Goal: Task Accomplishment & Management: Manage account settings

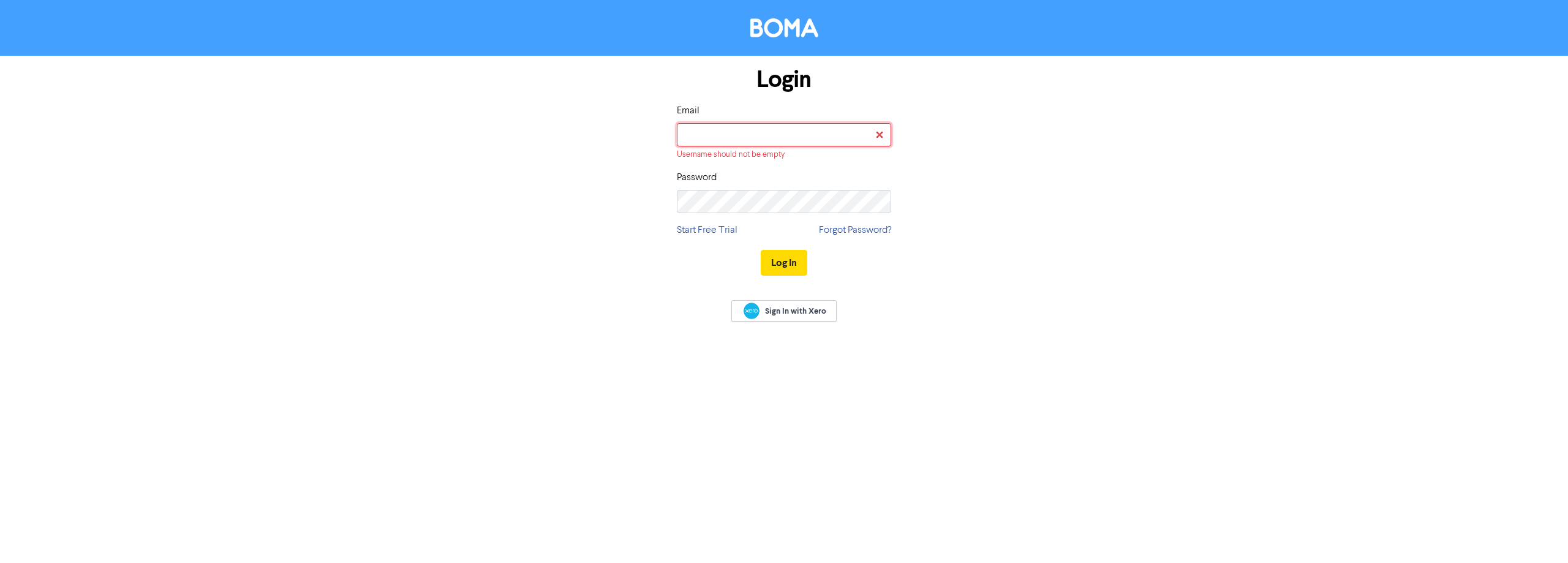
click at [752, 135] on input "email" at bounding box center [784, 135] width 215 height 23
type input "[EMAIL_ADDRESS][DOMAIN_NAME]"
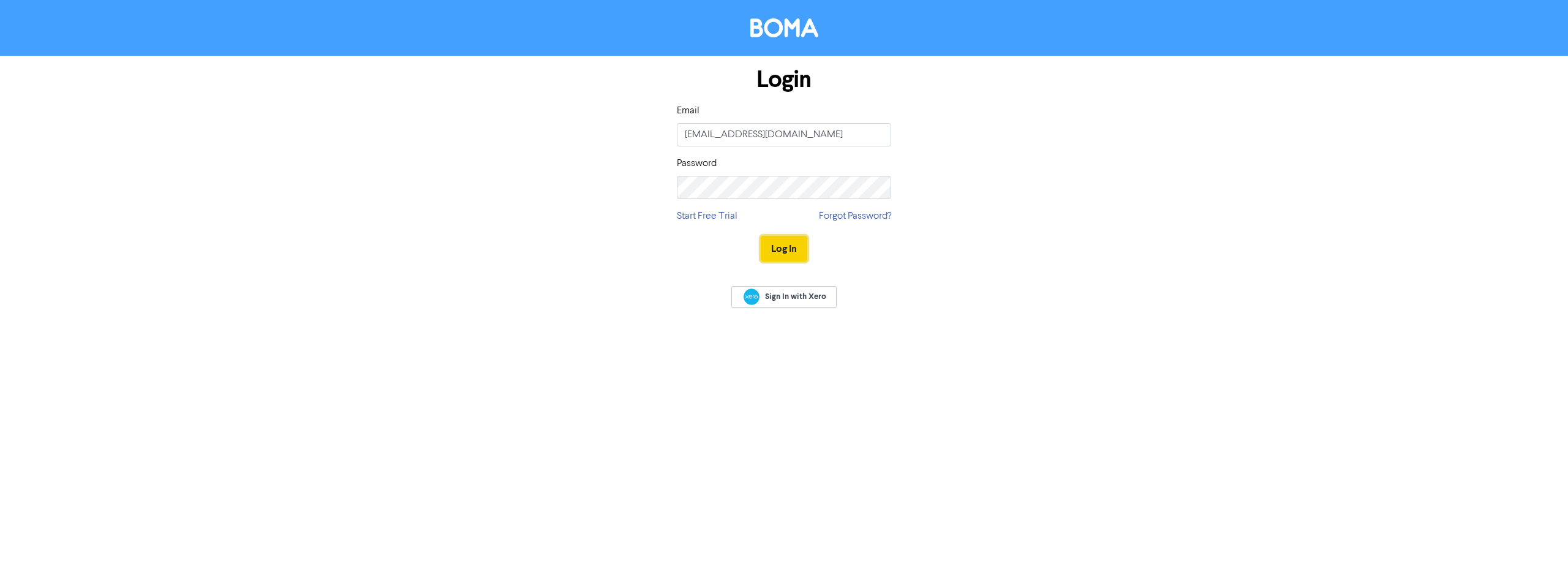
click at [785, 250] on button "Log In" at bounding box center [784, 248] width 46 height 26
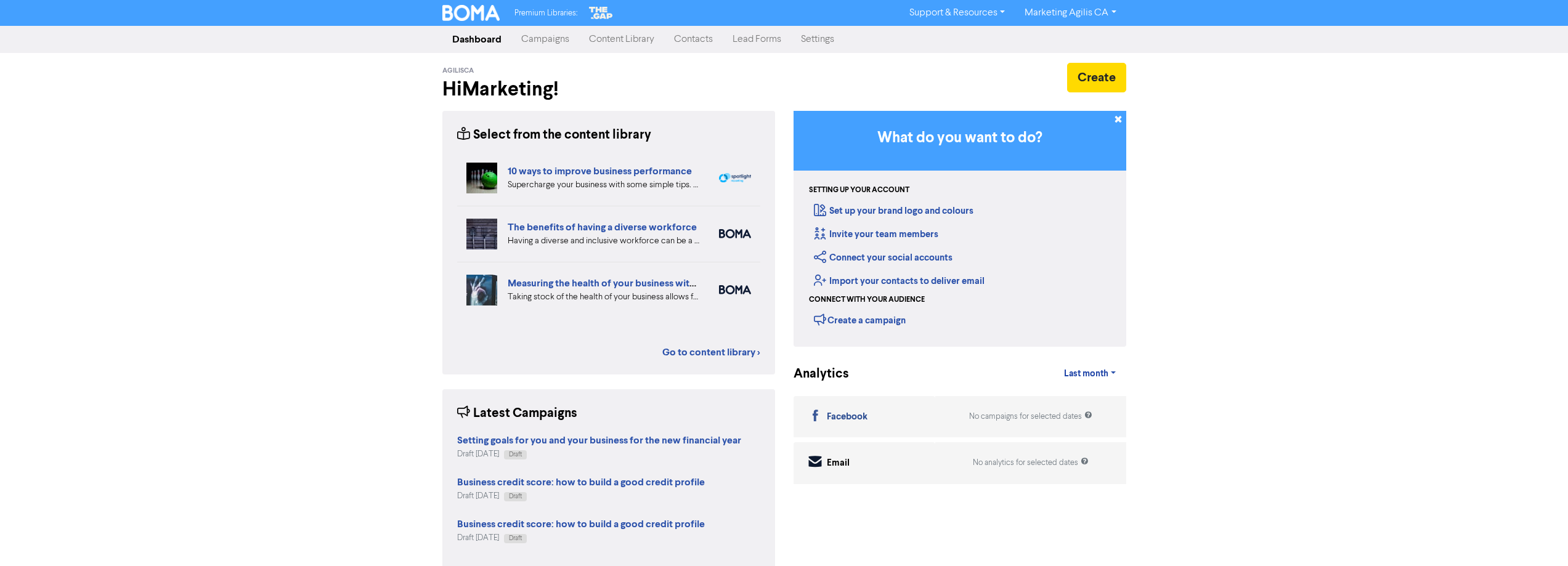
click at [1040, 13] on link "Marketing Agilis CA" at bounding box center [1069, 13] width 111 height 20
click at [815, 43] on link "Settings" at bounding box center [817, 39] width 53 height 25
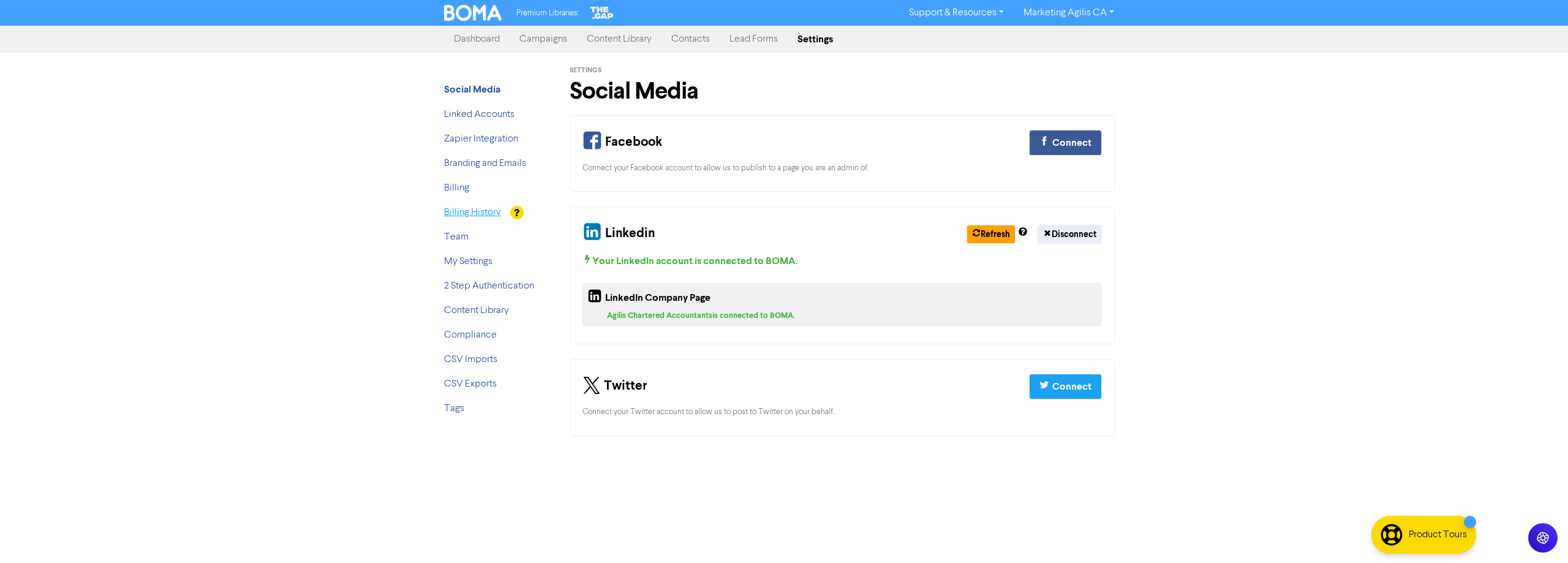
click at [492, 215] on link "Billing History" at bounding box center [472, 212] width 57 height 10
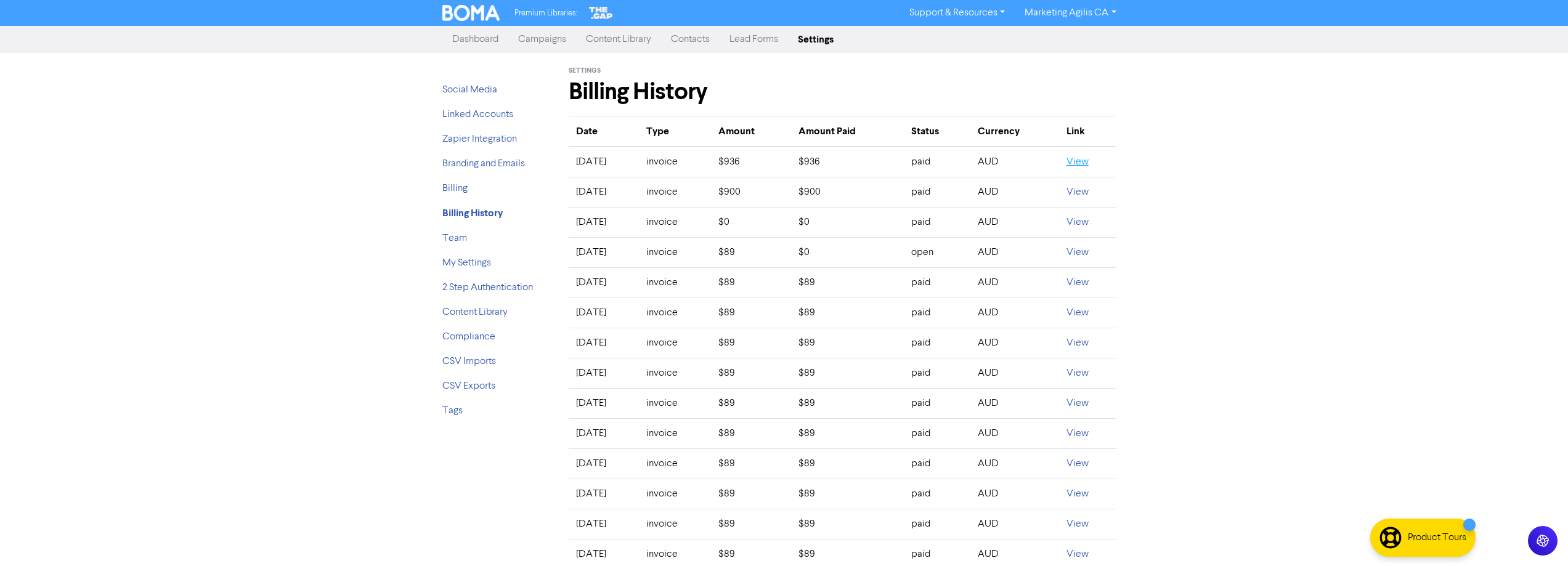
click at [1088, 163] on link "View" at bounding box center [1077, 162] width 22 height 10
click at [451, 188] on link "Billing" at bounding box center [455, 188] width 25 height 10
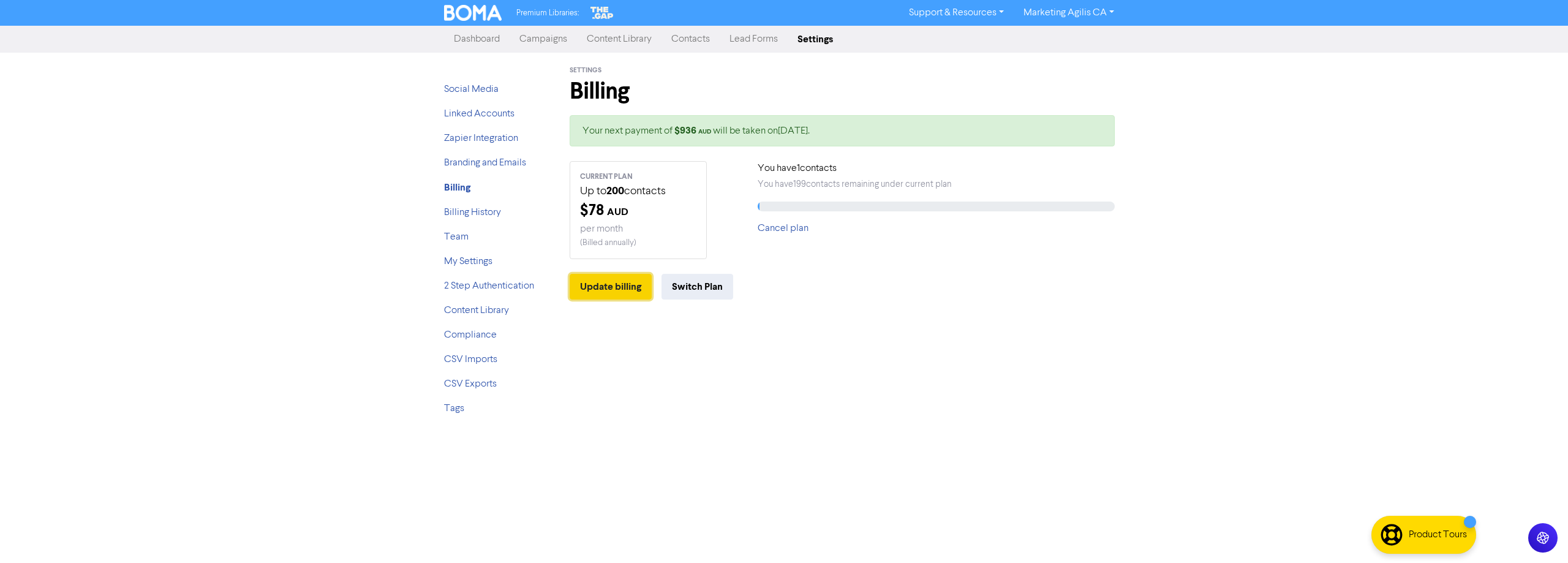
click at [631, 287] on button "Update billing" at bounding box center [610, 286] width 82 height 26
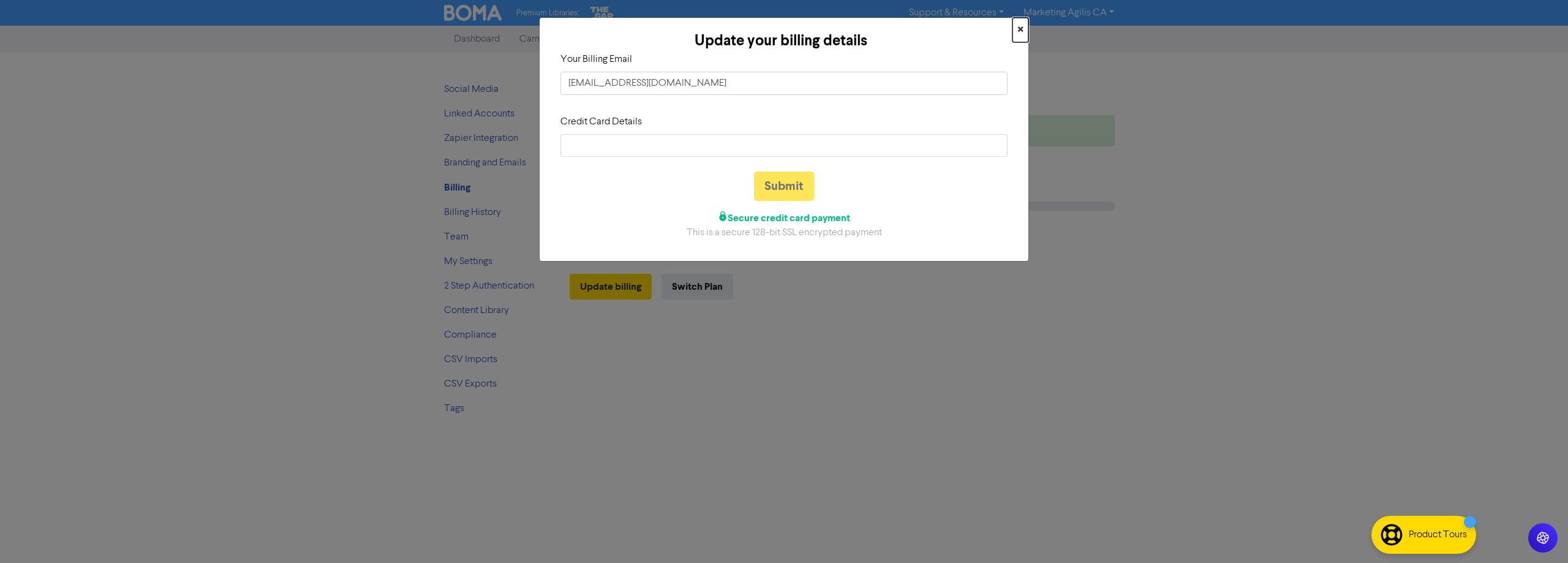
click at [1027, 27] on button "×" at bounding box center [1020, 29] width 16 height 25
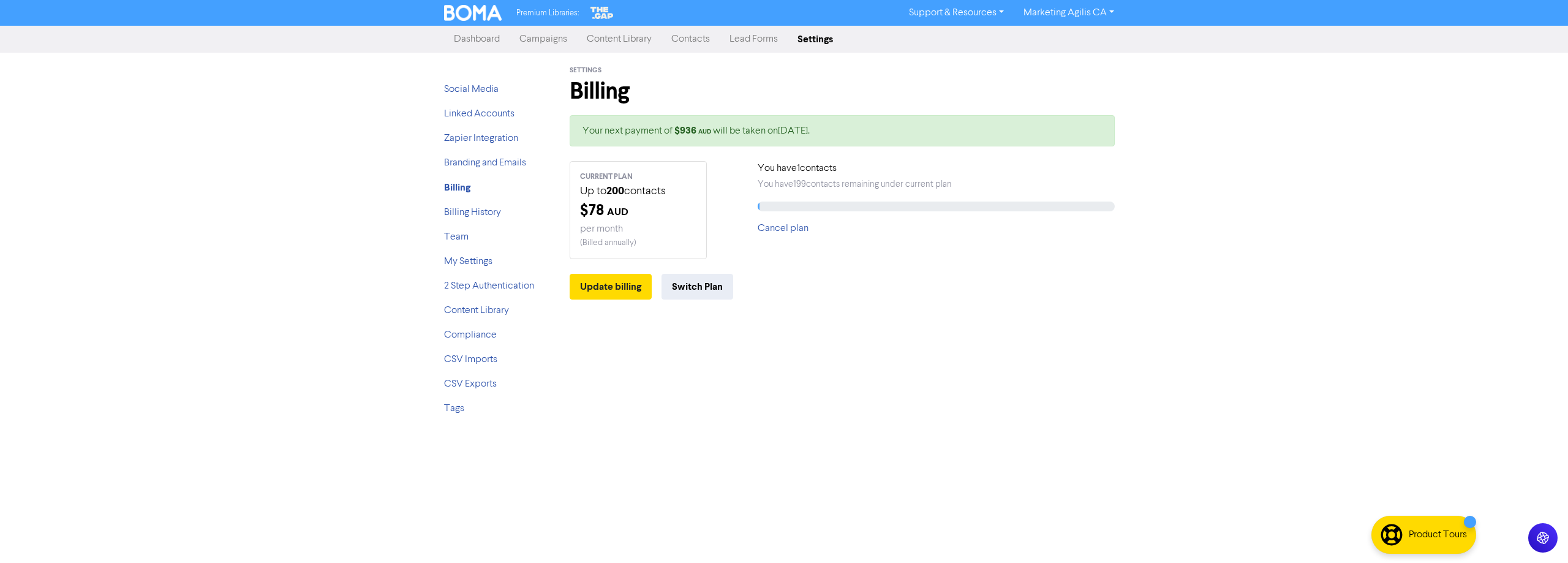
click at [747, 139] on div "Your next payment of $ 936 AUD will be taken on [DATE] ." at bounding box center [842, 130] width 545 height 32
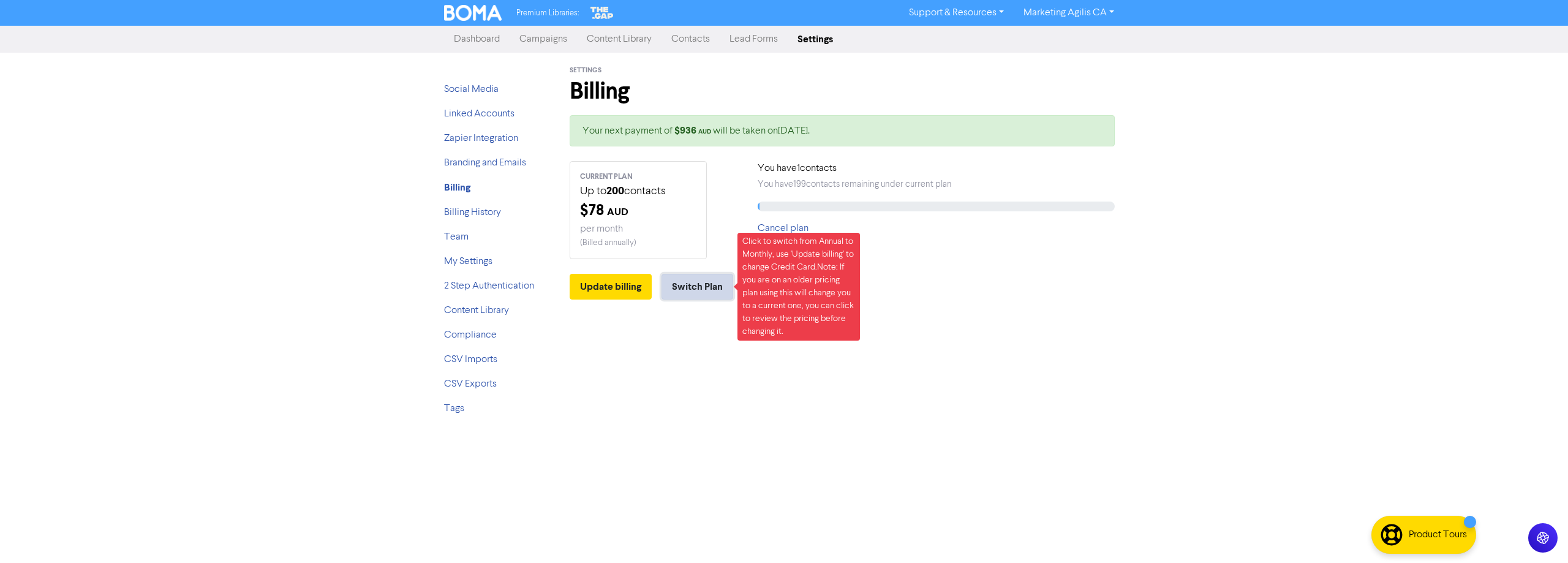
click at [689, 286] on button "Switch Plan" at bounding box center [697, 286] width 72 height 26
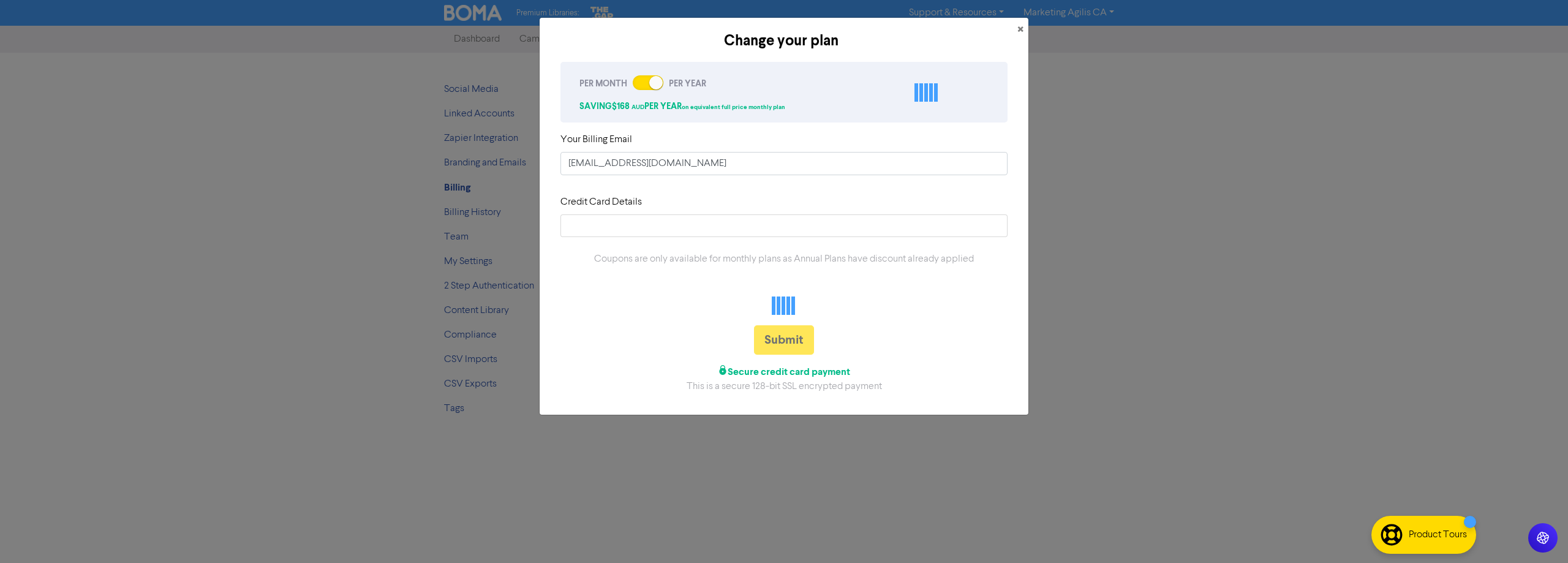
checkbox input "false"
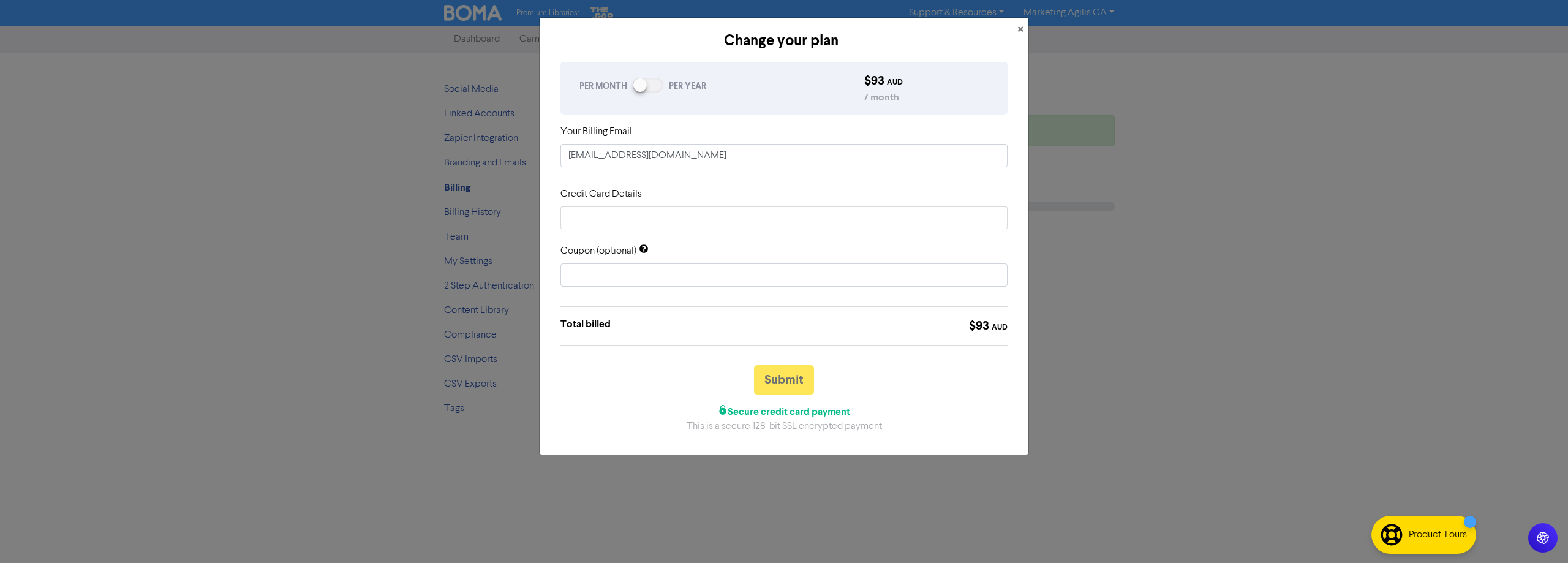
click at [645, 86] on div at bounding box center [640, 85] width 13 height 13
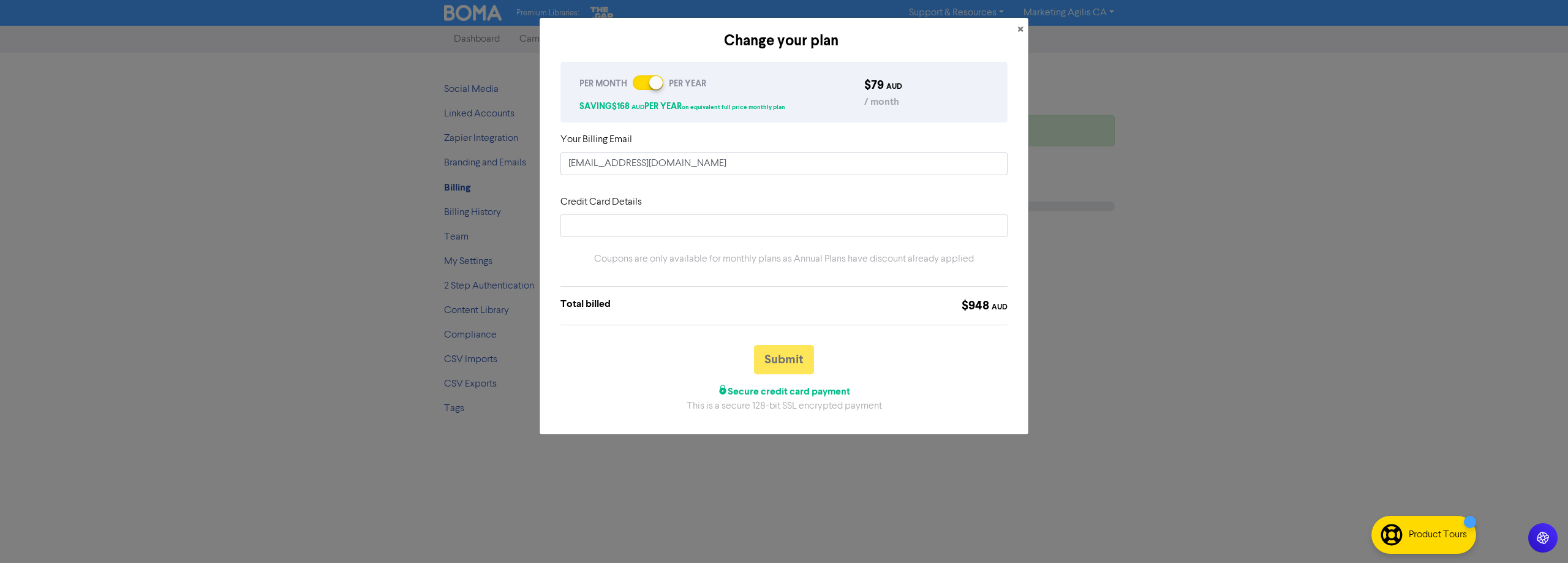
click at [644, 86] on div at bounding box center [648, 82] width 31 height 15
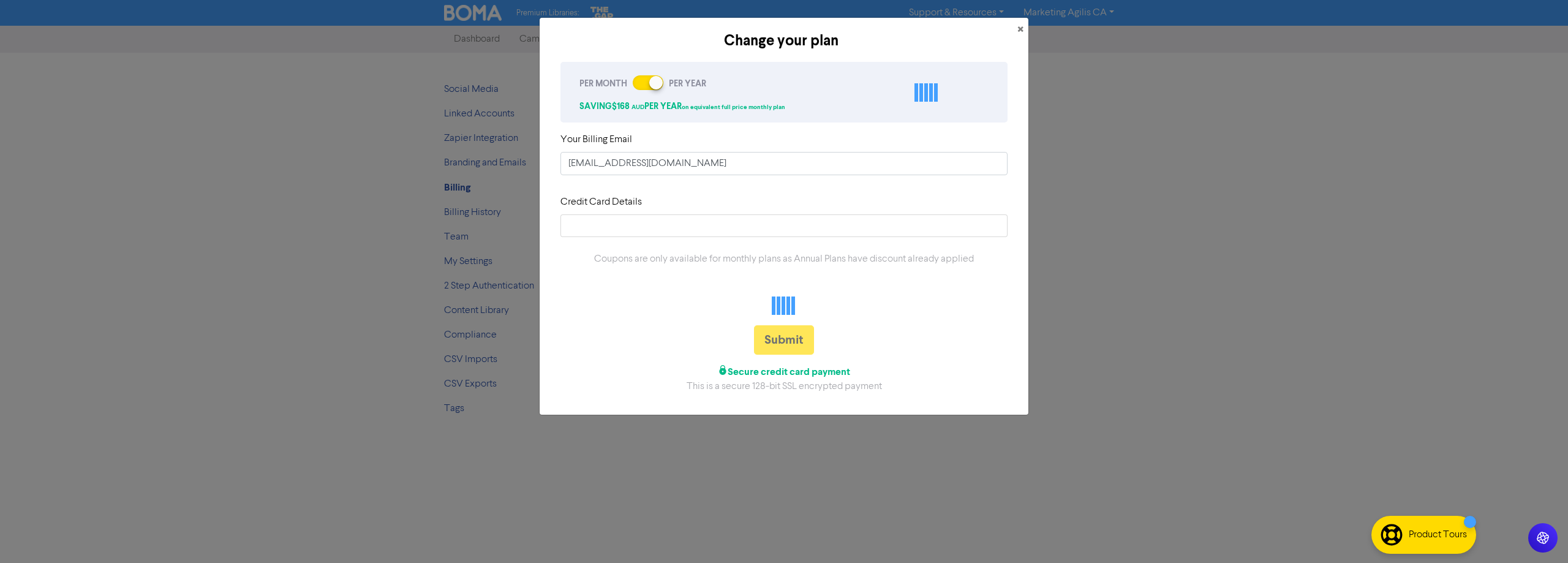
checkbox input "false"
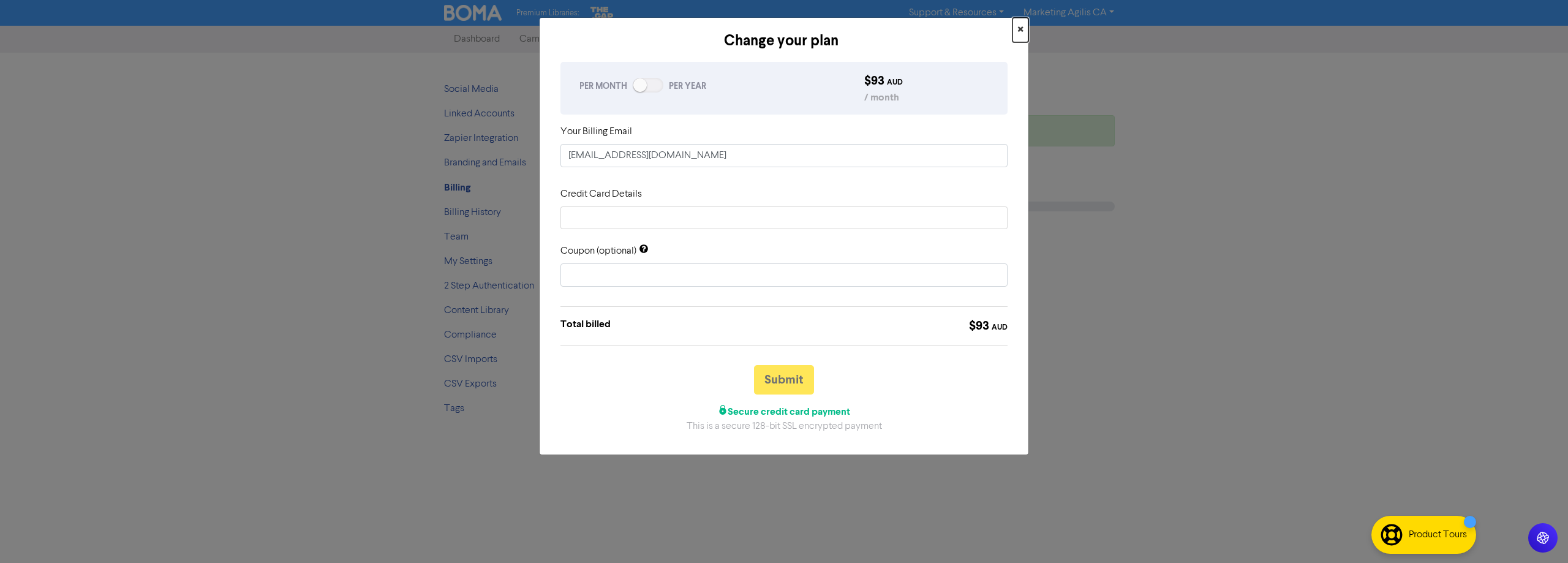
click at [1020, 31] on span "×" at bounding box center [1020, 30] width 6 height 18
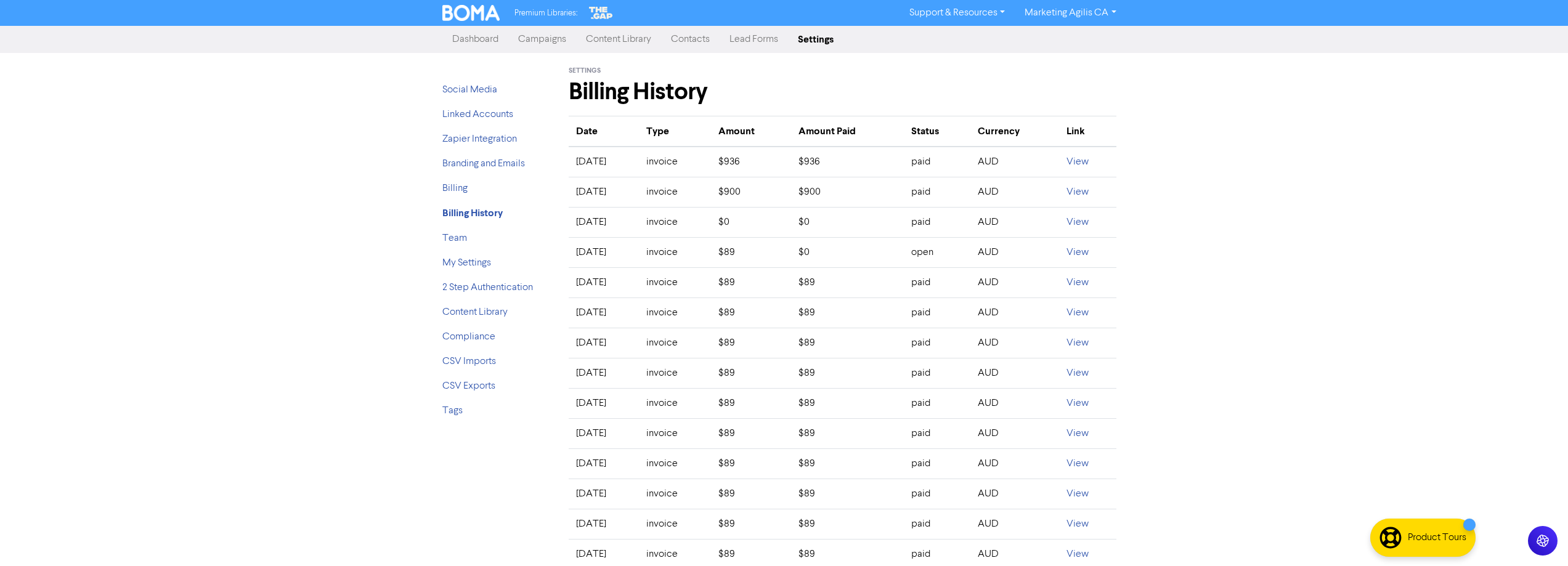
click at [484, 40] on link "Dashboard" at bounding box center [475, 39] width 66 height 25
